Goal: Find specific page/section: Find specific page/section

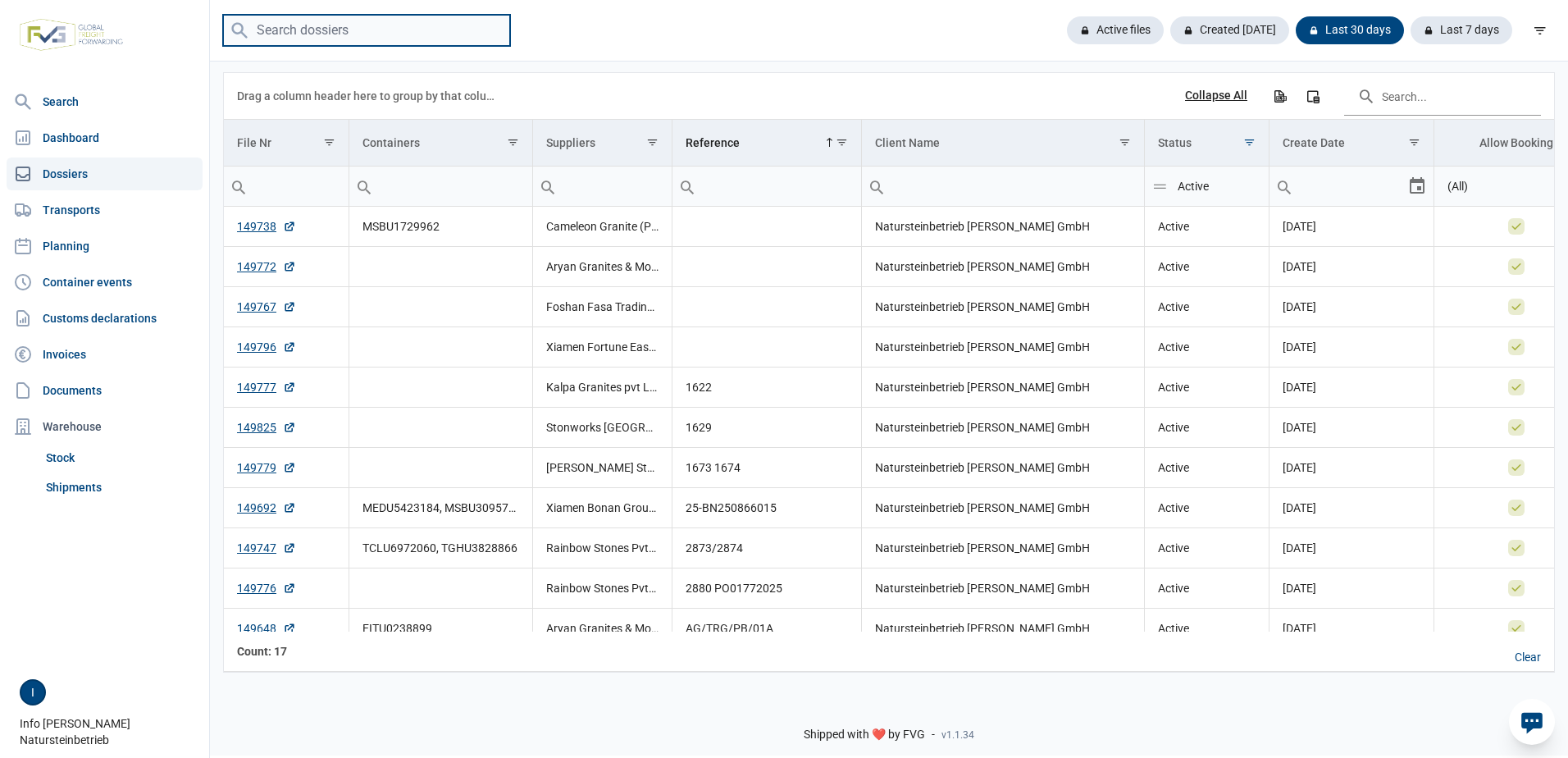
click at [268, 32] on input "search" at bounding box center [366, 31] width 287 height 32
type input "TRHU1885"
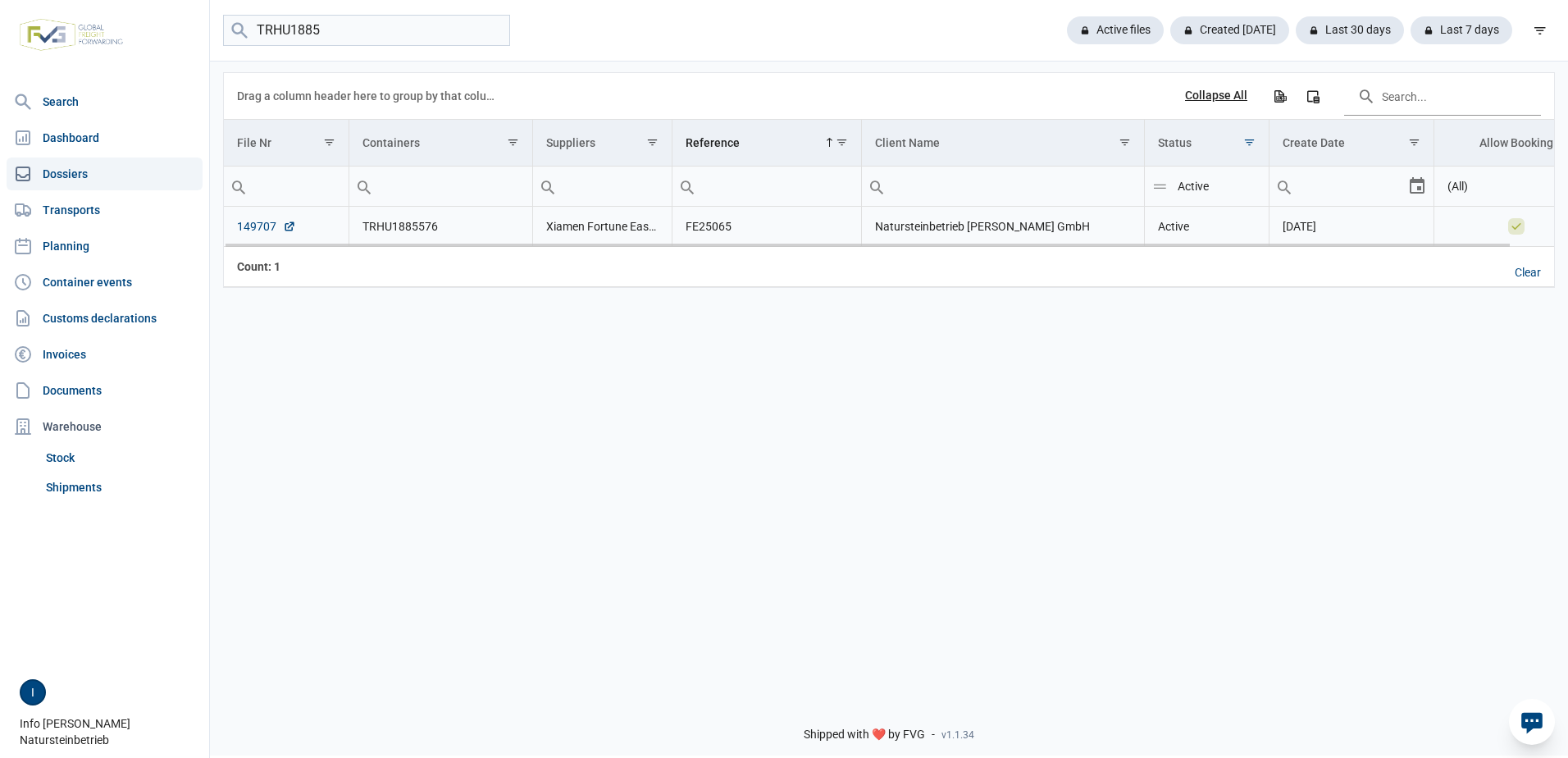
click at [245, 230] on link "149707" at bounding box center [266, 226] width 59 height 17
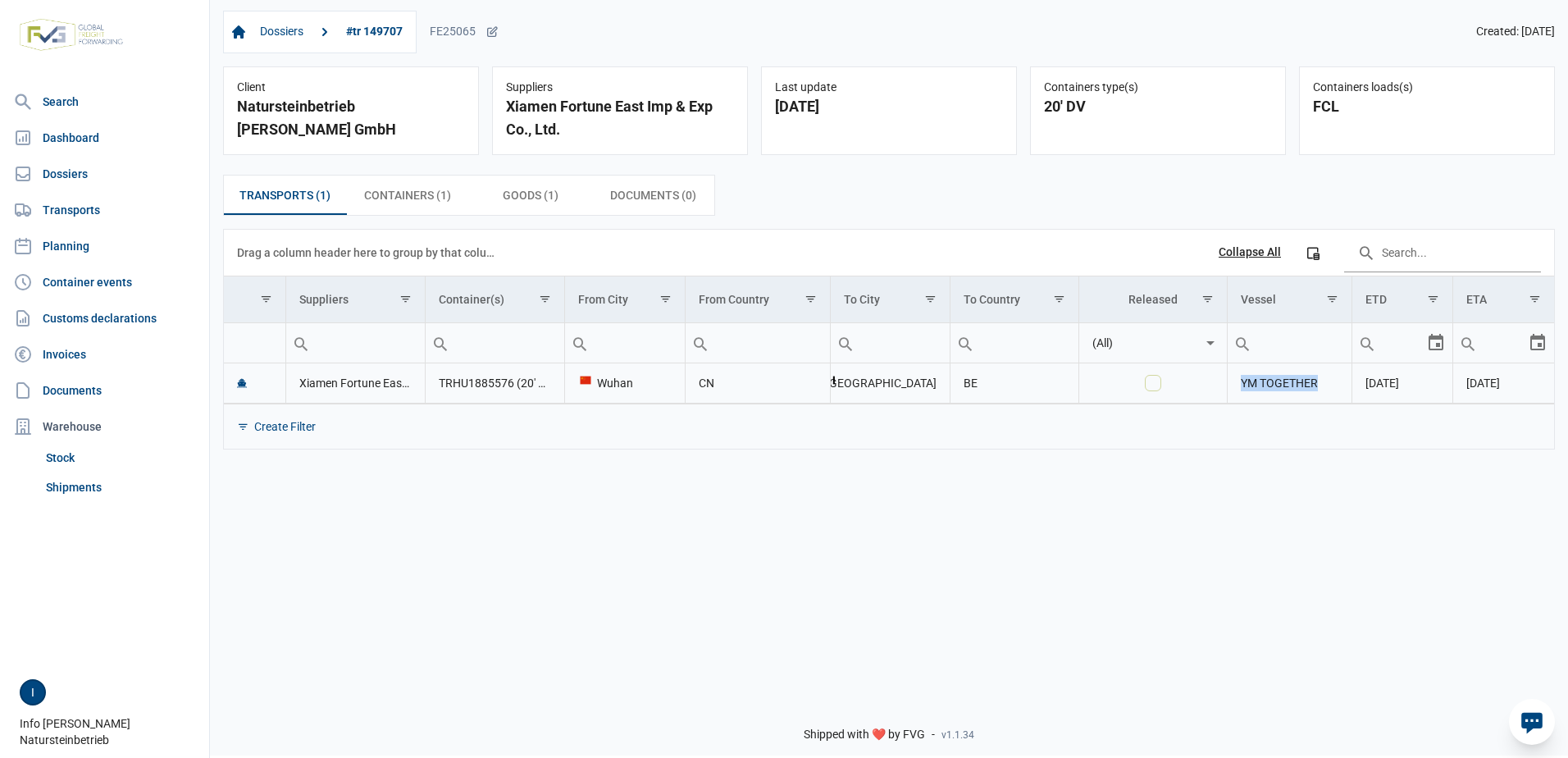
drag, startPoint x: 1319, startPoint y: 391, endPoint x: 1241, endPoint y: 386, distance: 78.2
click at [1241, 386] on td "YM TOGETHER" at bounding box center [1290, 383] width 124 height 40
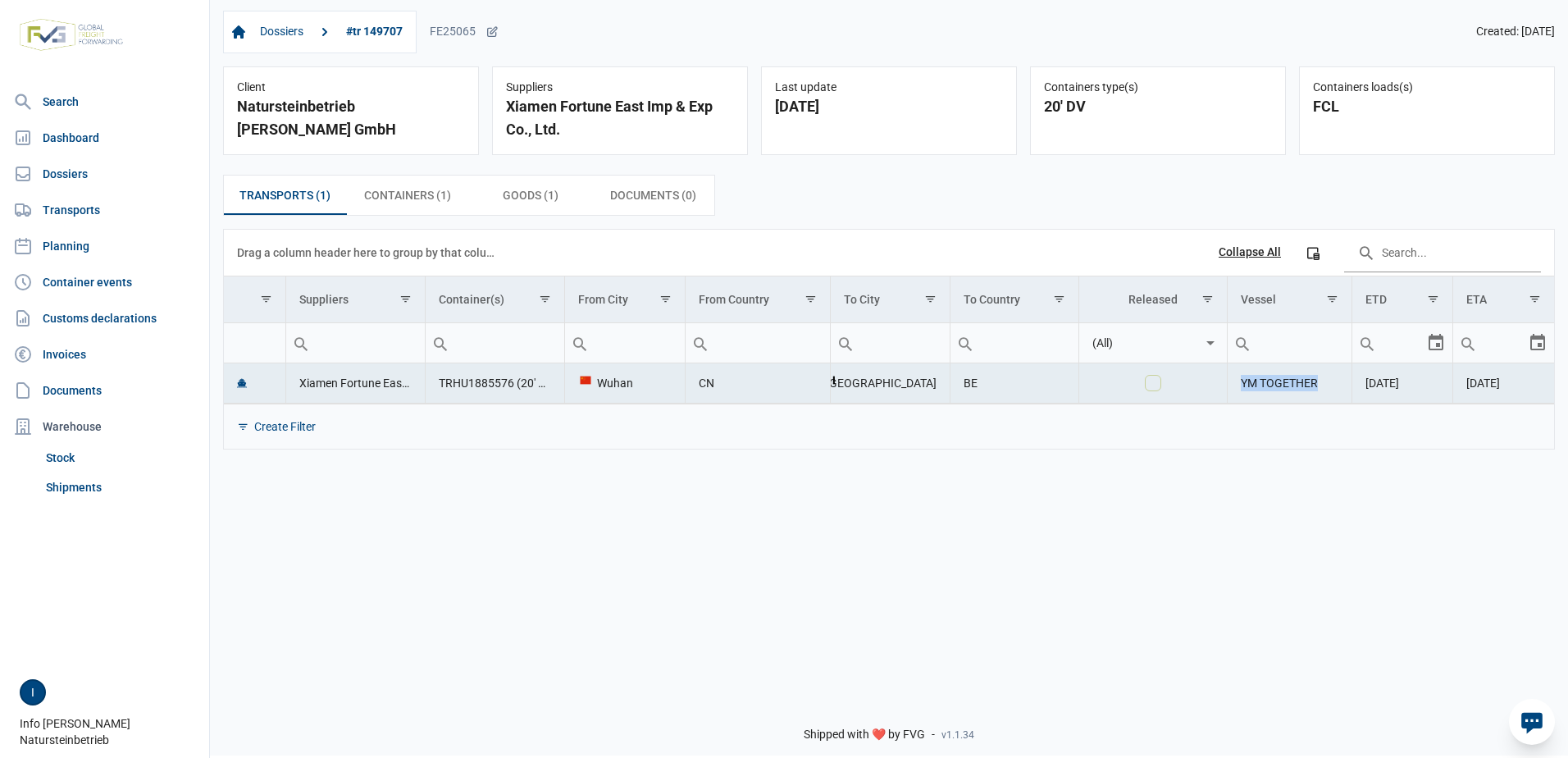
copy td "YM TOGETHER"
